Goal: Answer question/provide support: Share knowledge or assist other users

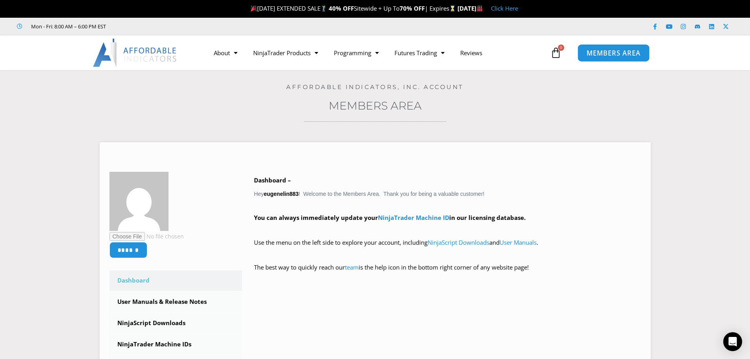
click at [617, 56] on span "MEMBERS AREA" at bounding box center [614, 53] width 54 height 7
click at [736, 344] on icon "Open Intercom Messenger" at bounding box center [732, 341] width 9 height 10
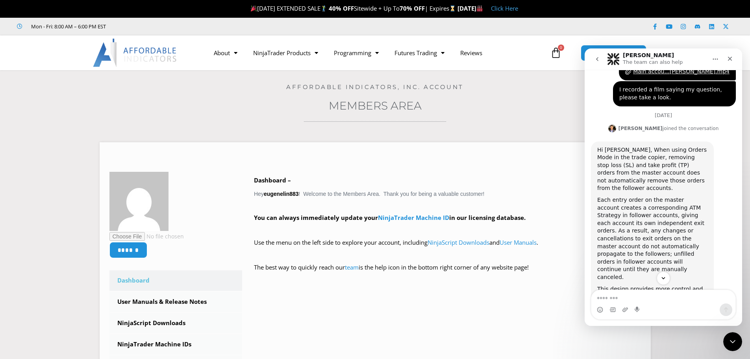
scroll to position [613, 0]
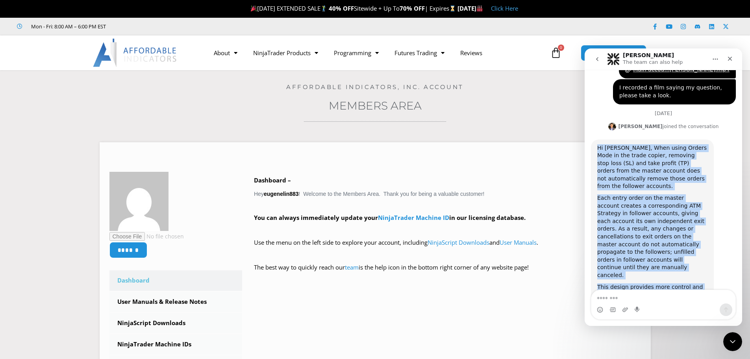
drag, startPoint x: 596, startPoint y: 115, endPoint x: 681, endPoint y: 267, distance: 174.4
click at [681, 267] on div "Hi Yueh, When using Orders Mode in the trade copier, removing stop loss (SL) an…" at bounding box center [652, 232] width 123 height 187
copy div "Hi [PERSON_NAME], When using Orders Mode in the trade copier, removing stop los…"
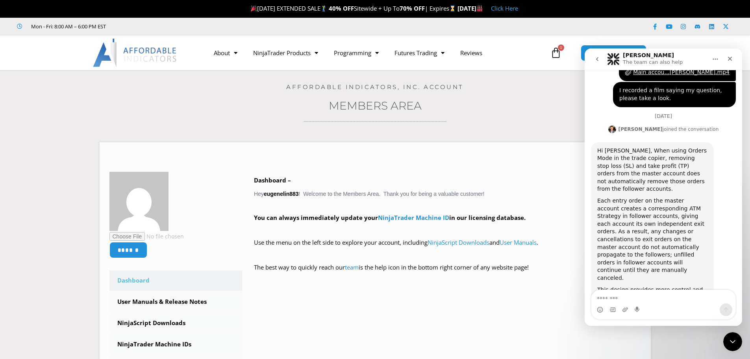
scroll to position [613, 0]
click at [621, 302] on textarea "Message…" at bounding box center [664, 296] width 144 height 13
type textarea "*"
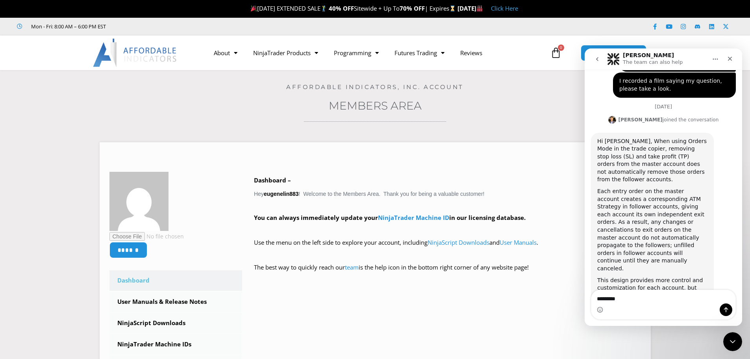
type textarea "**********"
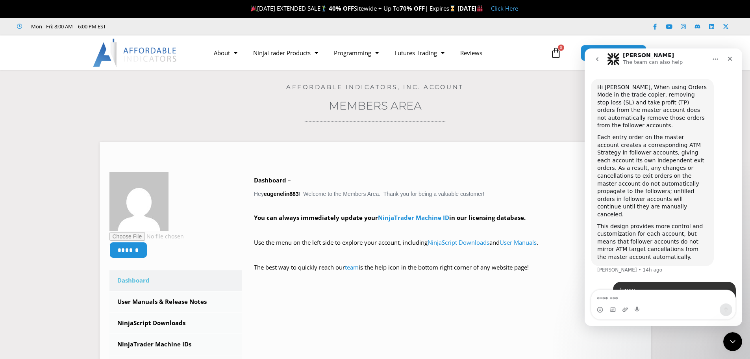
scroll to position [675, 0]
